Goal: Transaction & Acquisition: Register for event/course

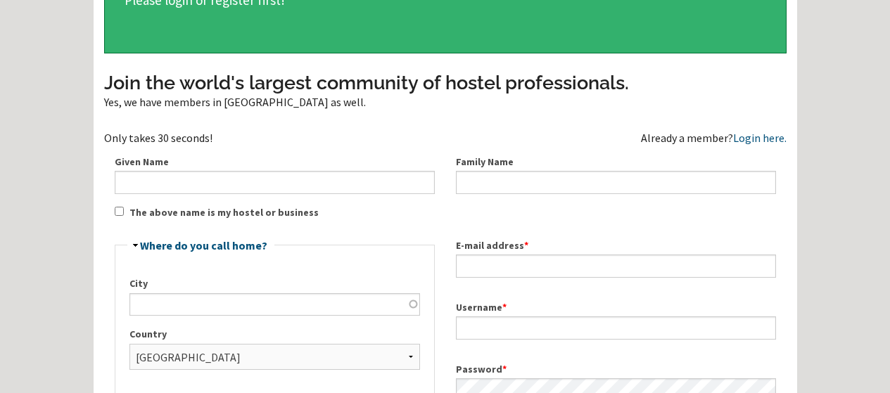
scroll to position [541, 0]
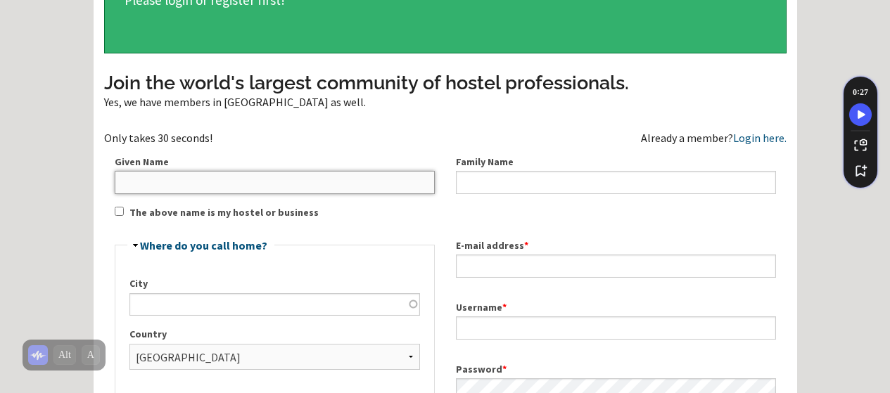
click at [306, 194] on input "Given Name" at bounding box center [275, 182] width 320 height 23
type input "Robin"
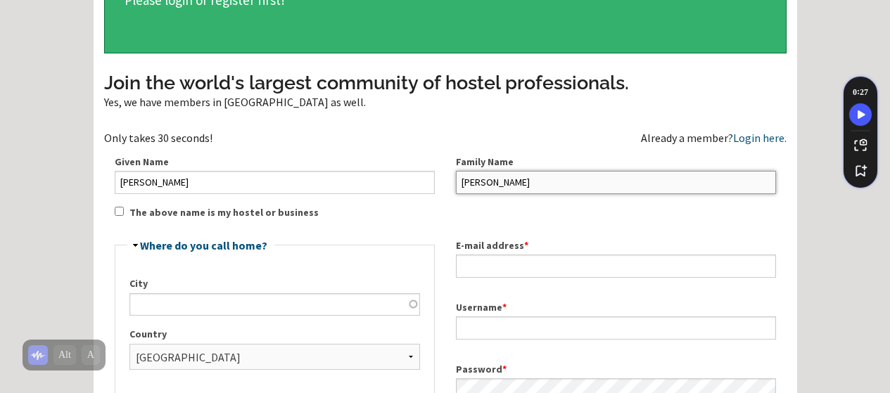
type input "Doyle"
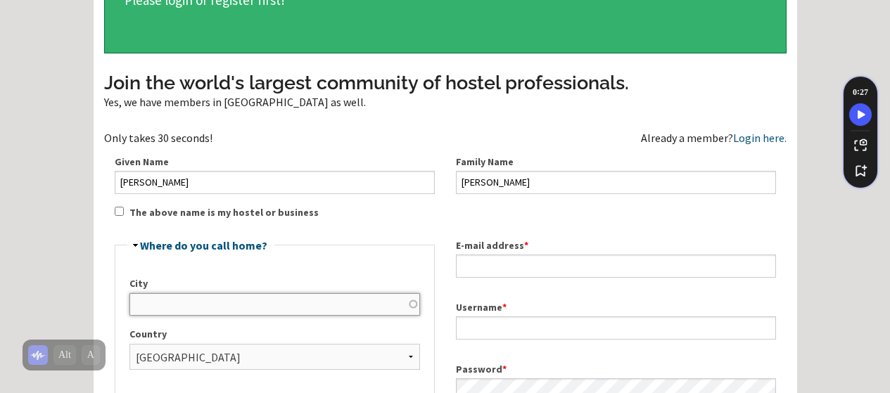
click at [196, 316] on input "City" at bounding box center [275, 305] width 291 height 23
type input "Paradise"
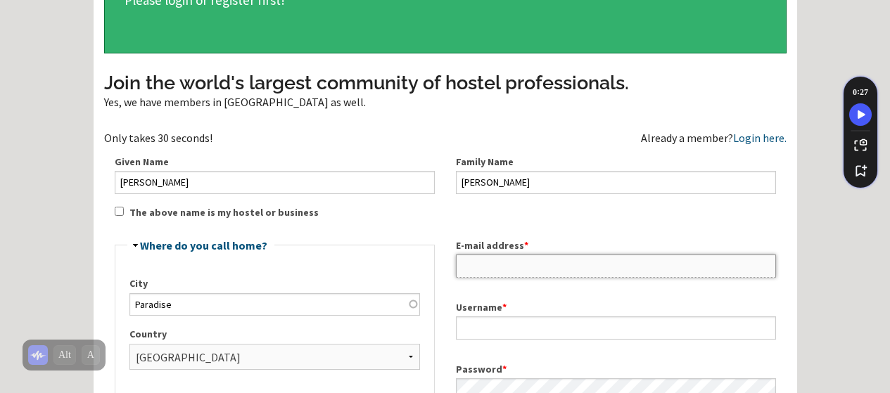
type input "[PERSON_NAME][EMAIL_ADDRESS][PERSON_NAME][DOMAIN_NAME]"
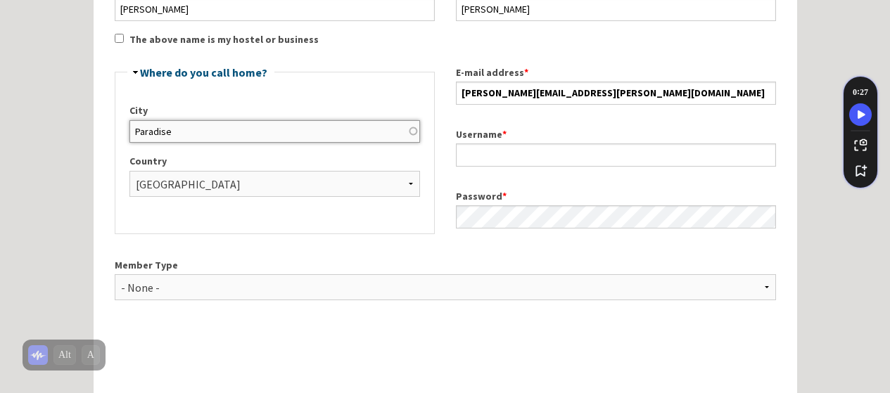
scroll to position [287, 0]
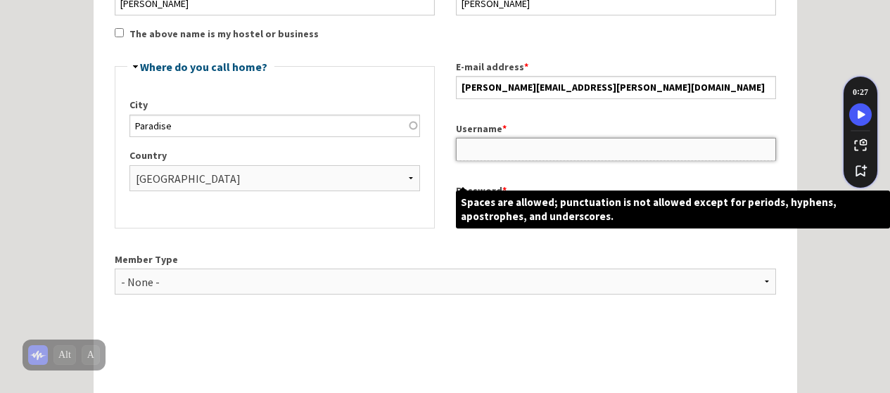
click at [522, 160] on input "Username *" at bounding box center [616, 149] width 320 height 23
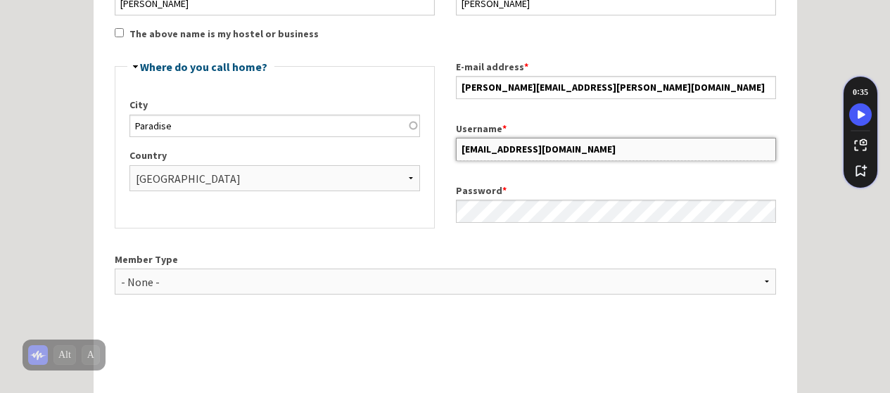
type input "Robdoyle97@gmail.com"
click at [591, 137] on label "Username *" at bounding box center [616, 129] width 320 height 15
click at [591, 146] on input "Robdoyle97@gmail.com" at bounding box center [616, 149] width 320 height 23
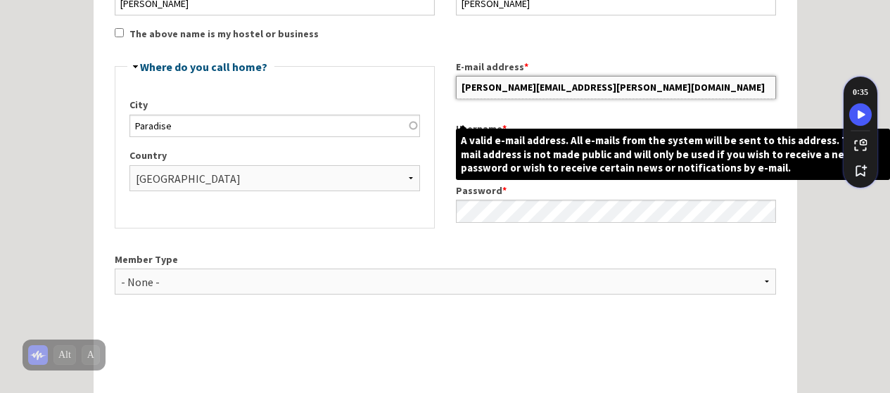
click at [600, 99] on input "[PERSON_NAME][EMAIL_ADDRESS][PERSON_NAME][DOMAIN_NAME]" at bounding box center [616, 87] width 320 height 23
type textarea "com"
click at [600, 99] on input "[PERSON_NAME][EMAIL_ADDRESS][PERSON_NAME][DOMAIN_NAME]" at bounding box center [616, 87] width 320 height 23
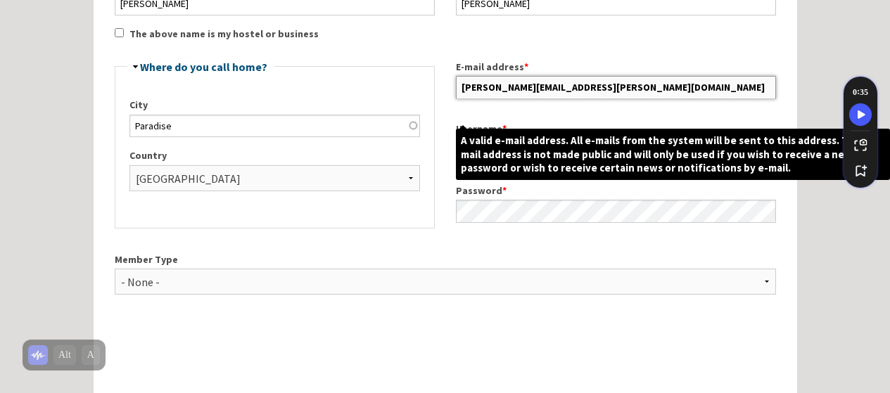
click at [600, 99] on input "[PERSON_NAME][EMAIL_ADDRESS][PERSON_NAME][DOMAIN_NAME]" at bounding box center [616, 87] width 320 height 23
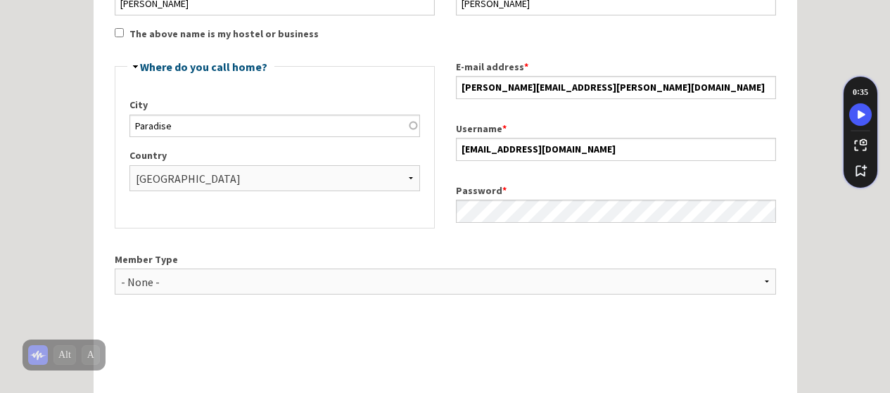
click at [538, 56] on div "Join the world's largest community of hostel professionals. Yes, we have member…" at bounding box center [445, 170] width 683 height 558
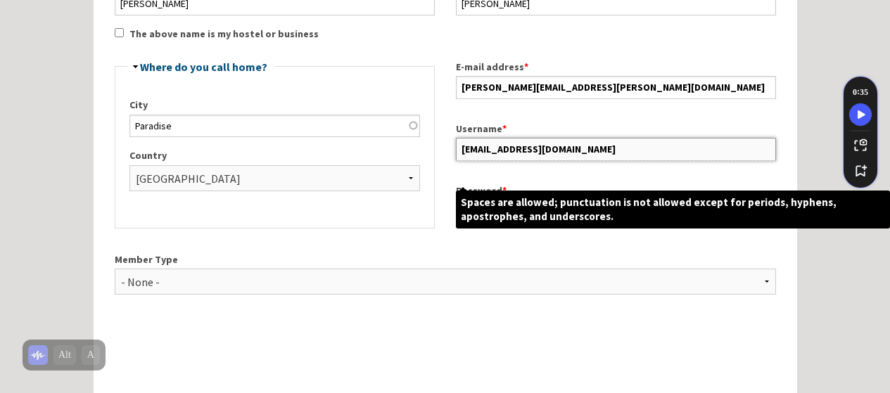
click at [477, 160] on input "Robdoyle97@gmail.com" at bounding box center [616, 149] width 320 height 23
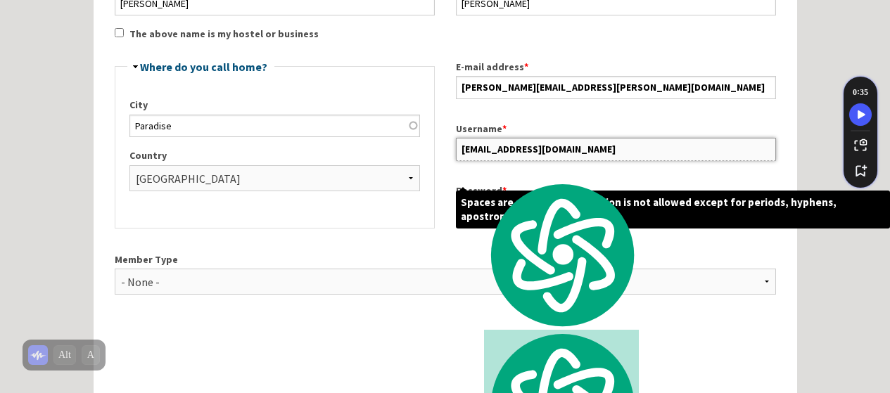
click at [477, 160] on input "Robdoyle97@gmail.com" at bounding box center [616, 149] width 320 height 23
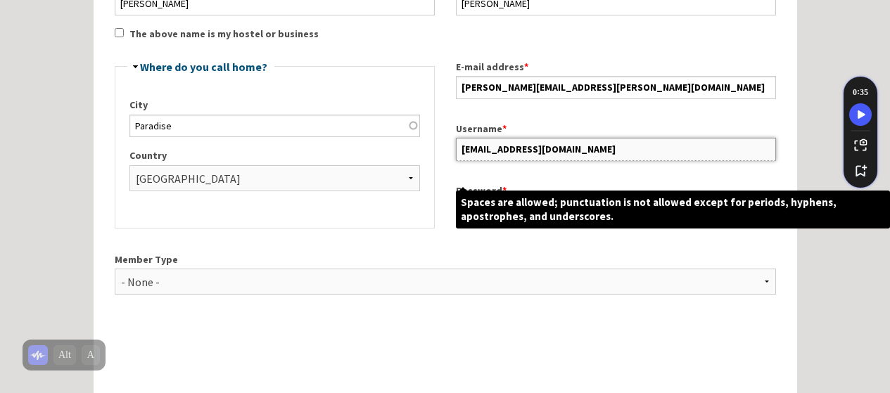
paste input "in.doyle@exprealty"
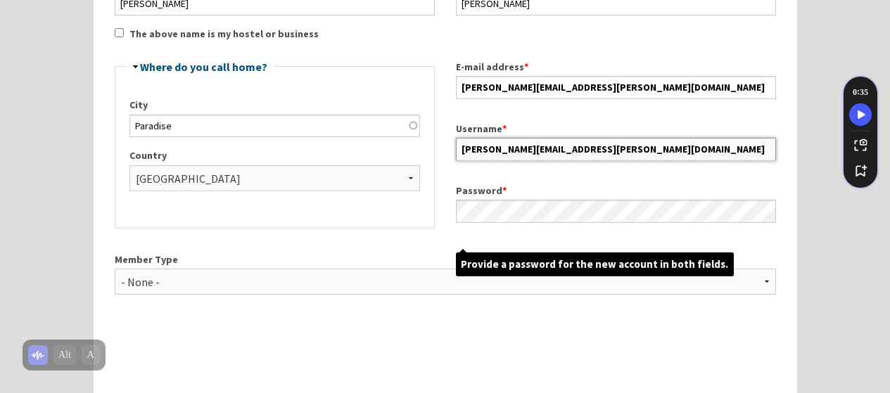
type input "[PERSON_NAME][EMAIL_ADDRESS][PERSON_NAME][DOMAIN_NAME]"
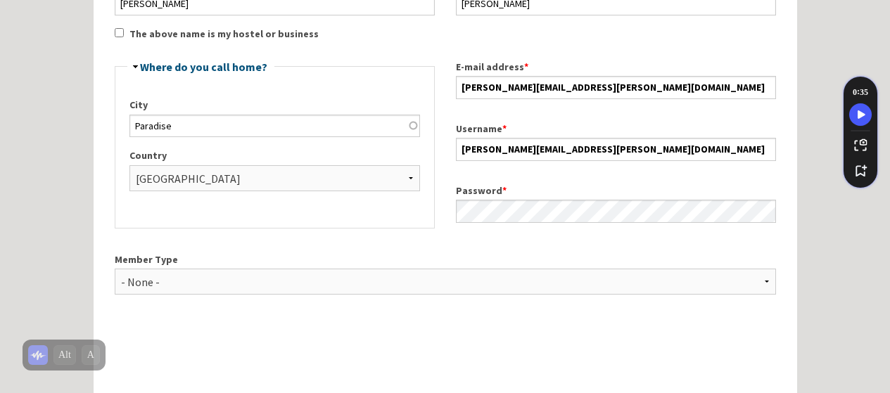
click at [424, 272] on div "Member Type - None - Hostel Owner Hostel Manager Hostel Investor Hostel Staff H…" at bounding box center [445, 279] width 683 height 77
click at [375, 295] on select "- None - Hostel Owner Hostel Manager Hostel Investor Hostel Staff Hostel Volunt…" at bounding box center [446, 282] width 662 height 26
click at [115, 291] on select "- None - Hostel Owner Hostel Manager Hostel Investor Hostel Staff Hostel Volunt…" at bounding box center [446, 282] width 662 height 26
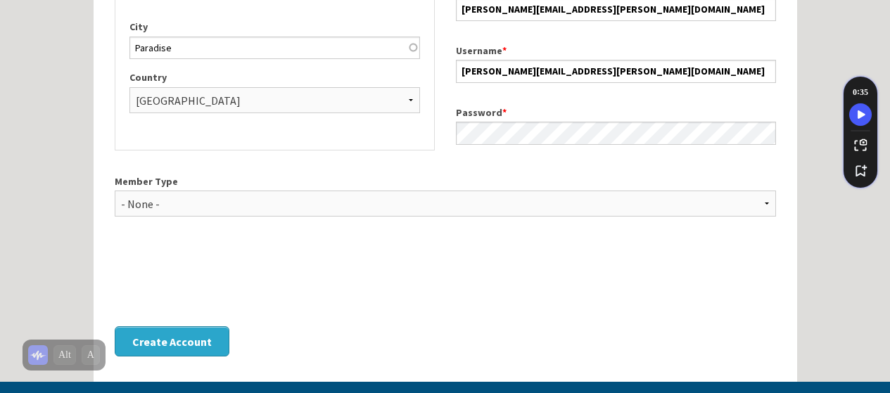
scroll to position [364, 0]
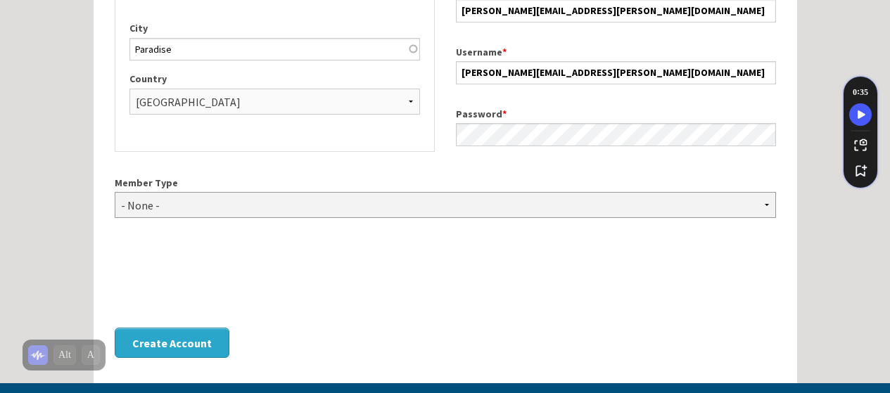
click at [298, 218] on select "- None - Hostel Owner Hostel Manager Hostel Investor Hostel Staff Hostel Volunt…" at bounding box center [446, 205] width 662 height 26
select select "1422"
click at [115, 215] on select "- None - Hostel Owner Hostel Manager Hostel Investor Hostel Staff Hostel Volunt…" at bounding box center [446, 205] width 662 height 26
click at [215, 165] on div "Hide Where do you call home? City Paradise Country - None - Afghanistan Åland I…" at bounding box center [274, 68] width 341 height 193
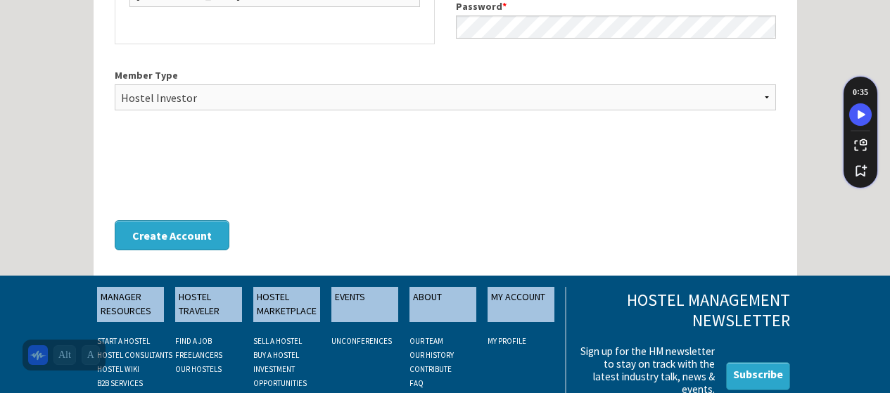
scroll to position [488, 0]
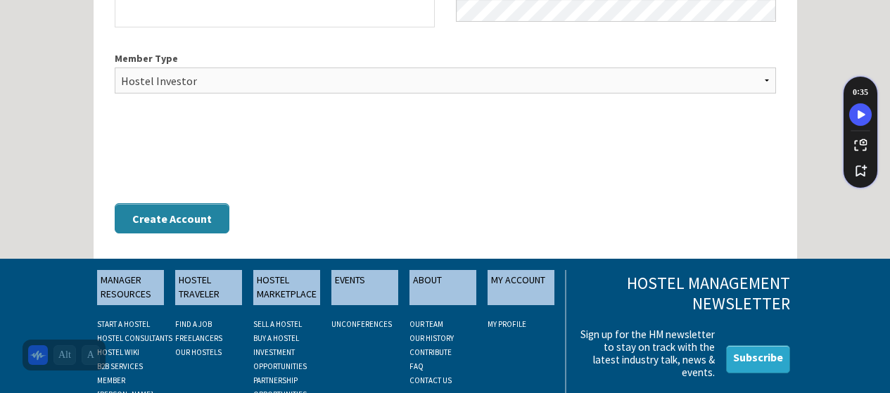
click at [149, 234] on button "Create Account" at bounding box center [172, 218] width 115 height 30
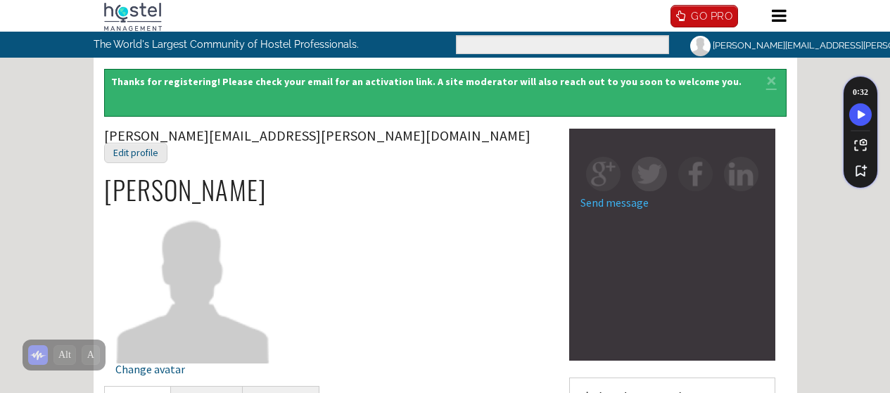
click at [751, 59] on link "[PERSON_NAME][EMAIL_ADDRESS][PERSON_NAME][DOMAIN_NAME]" at bounding box center [838, 45] width 317 height 27
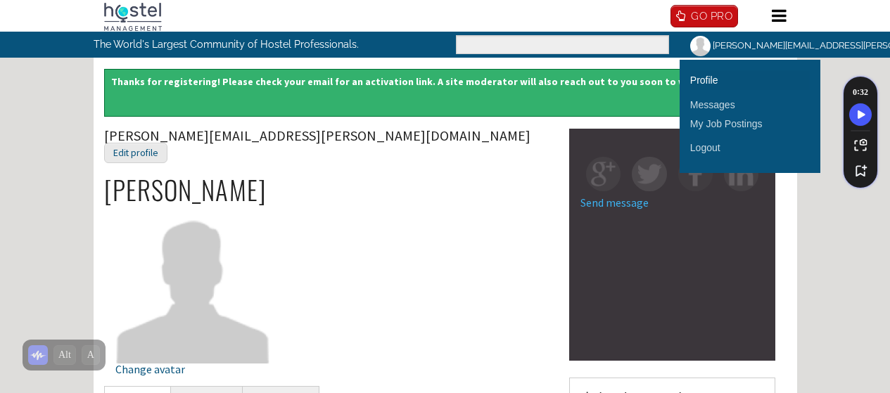
click at [709, 90] on link "Profile" at bounding box center [750, 80] width 120 height 20
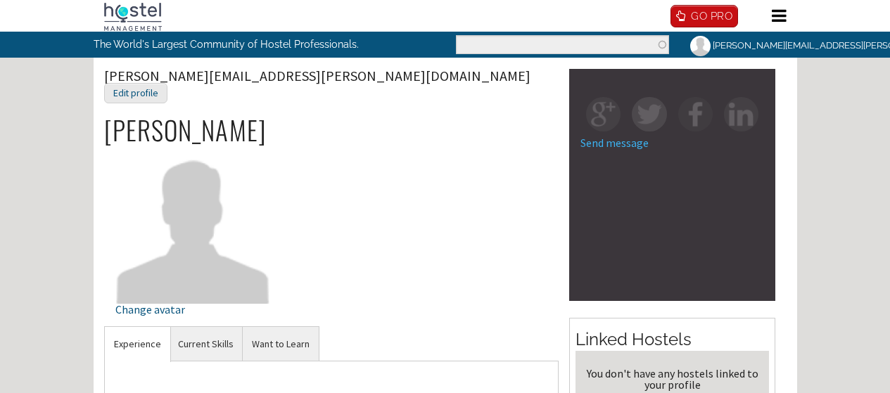
scroll to position [541, 0]
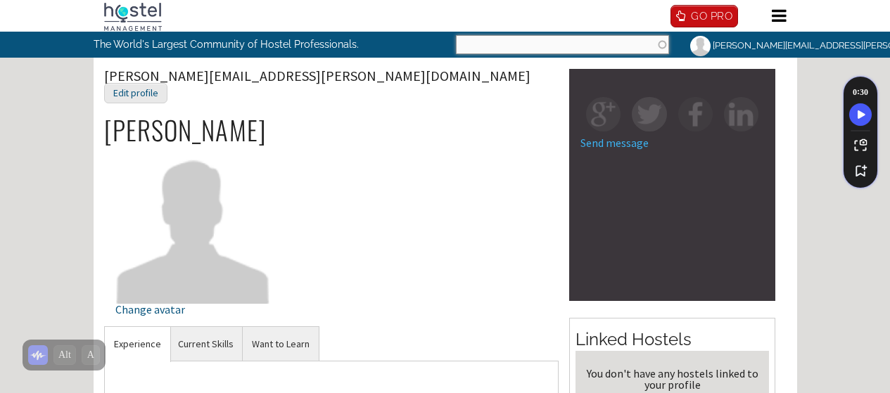
click at [542, 54] on input "Search" at bounding box center [562, 44] width 213 height 19
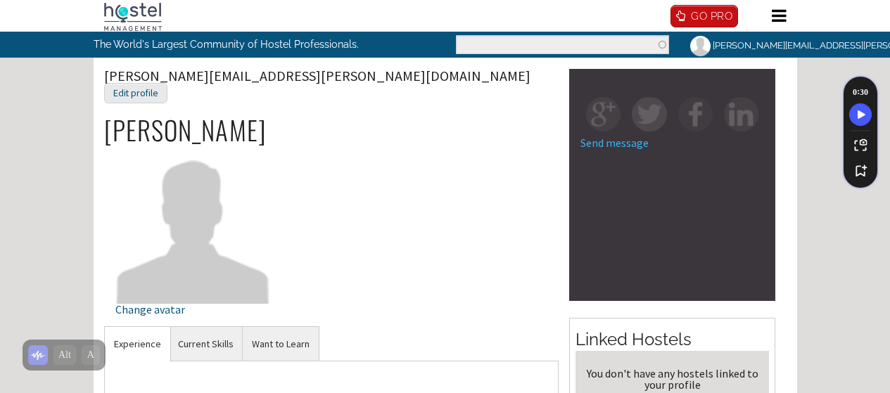
click at [0, 0] on link "Hostels" at bounding box center [0, 0] width 0 height 0
click at [0, 0] on link "Hostels for Sale" at bounding box center [0, 0] width 0 height 0
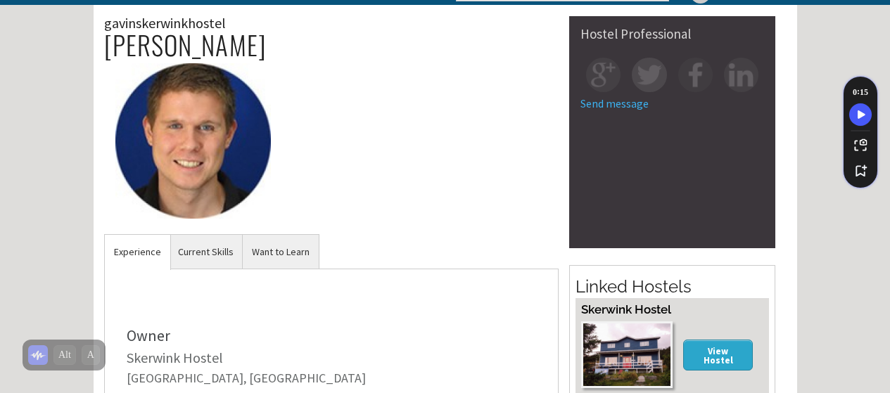
scroll to position [65, 0]
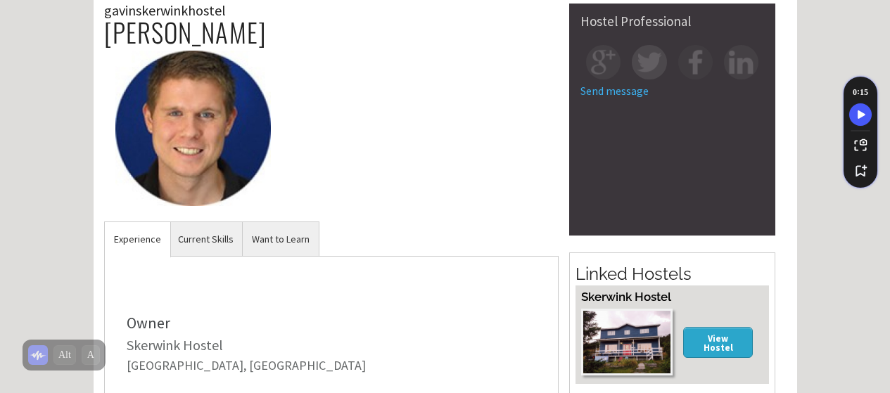
click at [640, 98] on link "Send message" at bounding box center [615, 91] width 68 height 14
